Goal: Navigation & Orientation: Find specific page/section

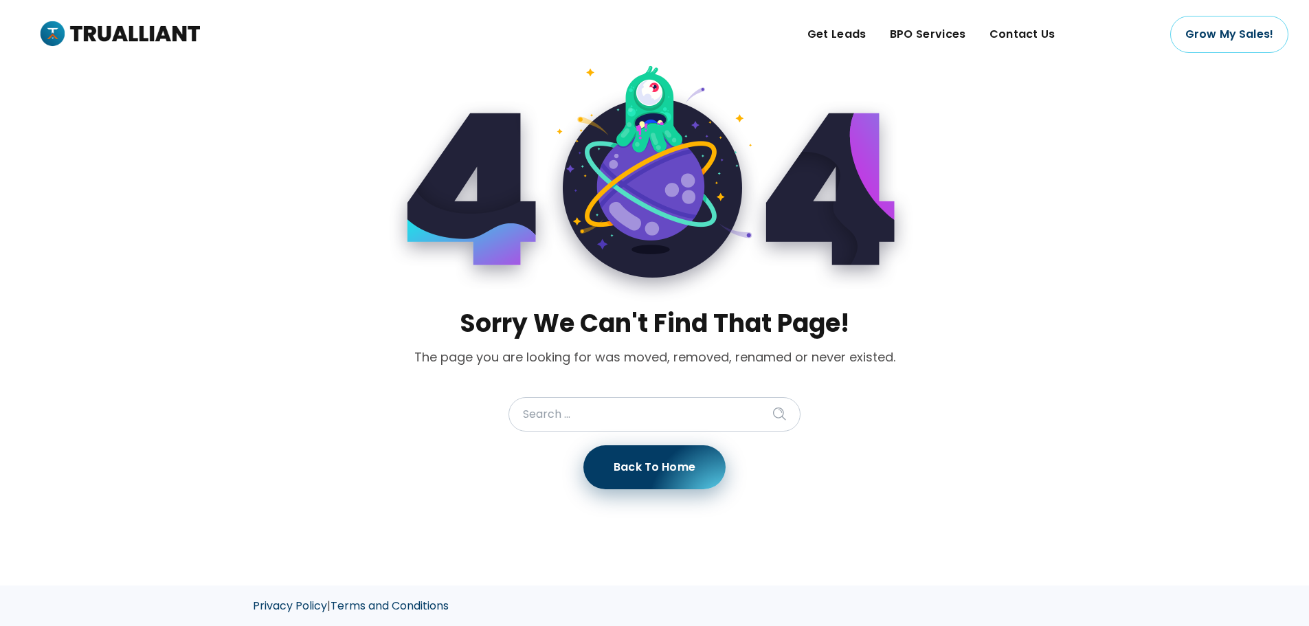
click at [253, 137] on section "Sorry We Can't Find That Page! The page you are looking for was moved, removed,…" at bounding box center [655, 292] width 804 height 530
click at [196, 115] on main "Sorry We Can't Find That Page! The page you are looking for was moved, removed,…" at bounding box center [654, 292] width 1309 height 585
click at [247, 188] on div "Sorry We Can't Find That Page! The page you are looking for was moved, removed,…" at bounding box center [654, 292] width 824 height 530
click at [1100, 350] on main "Sorry We Can't Find That Page! The page you are looking for was moved, removed,…" at bounding box center [654, 292] width 1309 height 585
click at [1059, 196] on div "Sorry We Can't Find That Page! The page you are looking for was moved, removed,…" at bounding box center [654, 292] width 824 height 530
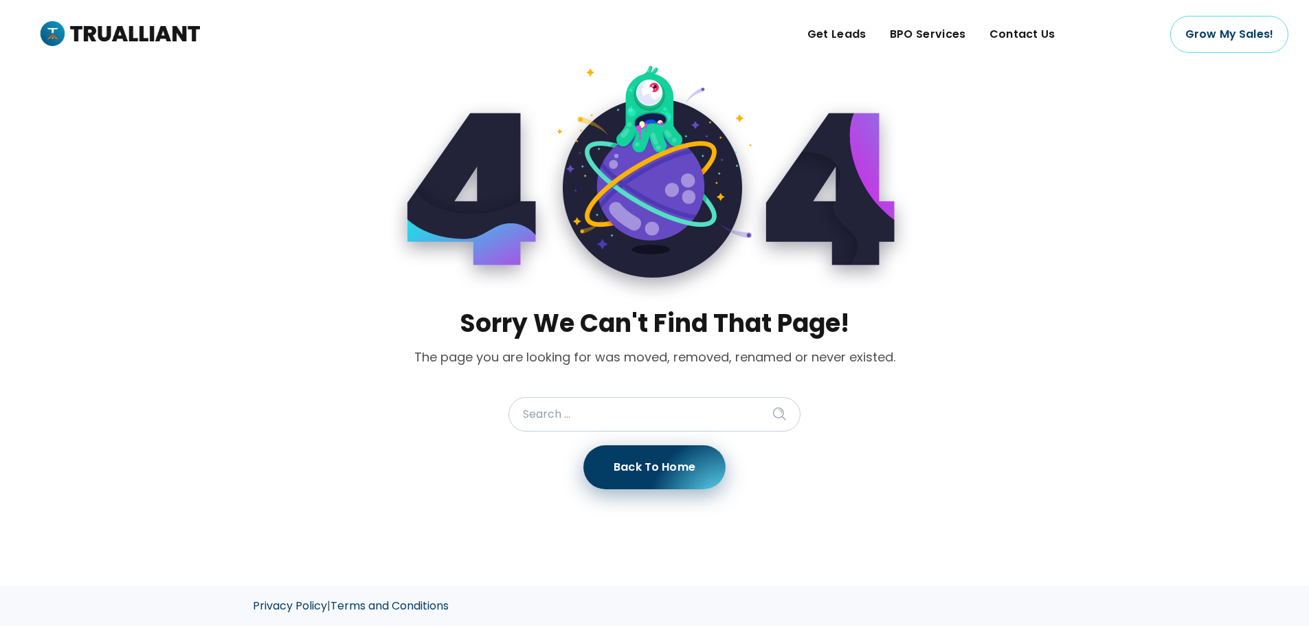
click at [1005, 194] on div at bounding box center [654, 164] width 735 height 274
click at [1019, 270] on div at bounding box center [654, 164] width 735 height 274
click at [1186, 134] on main "Sorry We Can't Find That Page! The page you are looking for was moved, removed,…" at bounding box center [654, 292] width 1309 height 585
